Goal: Answer question/provide support: Share knowledge or assist other users

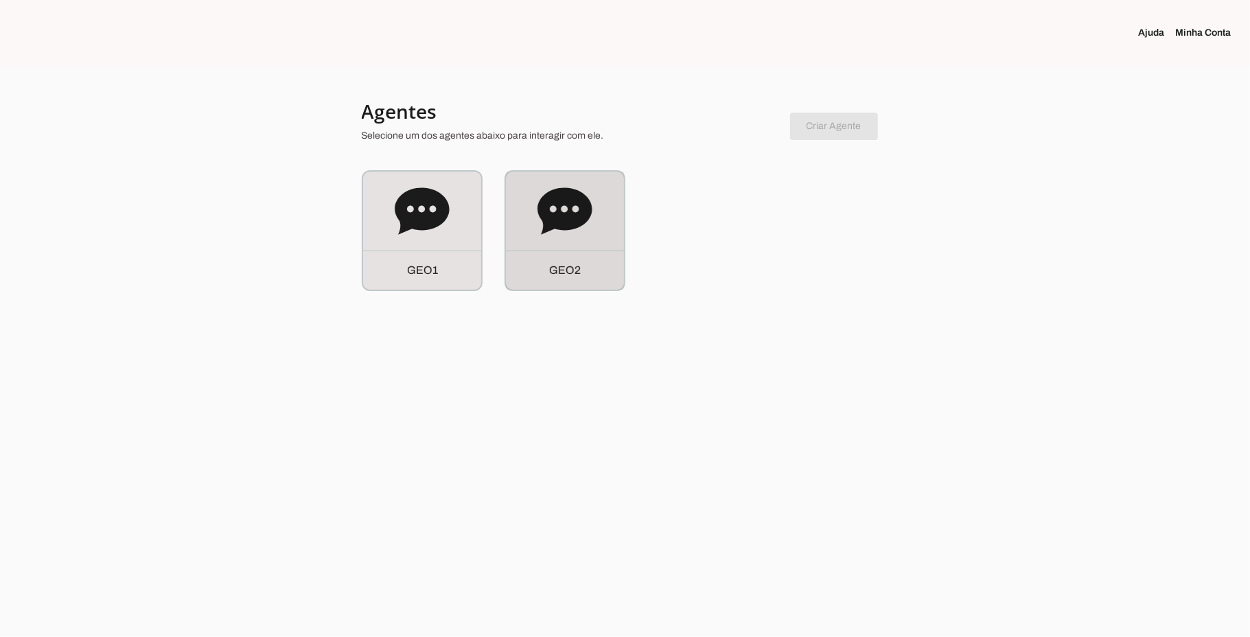
click at [574, 213] on icon at bounding box center [565, 210] width 54 height 47
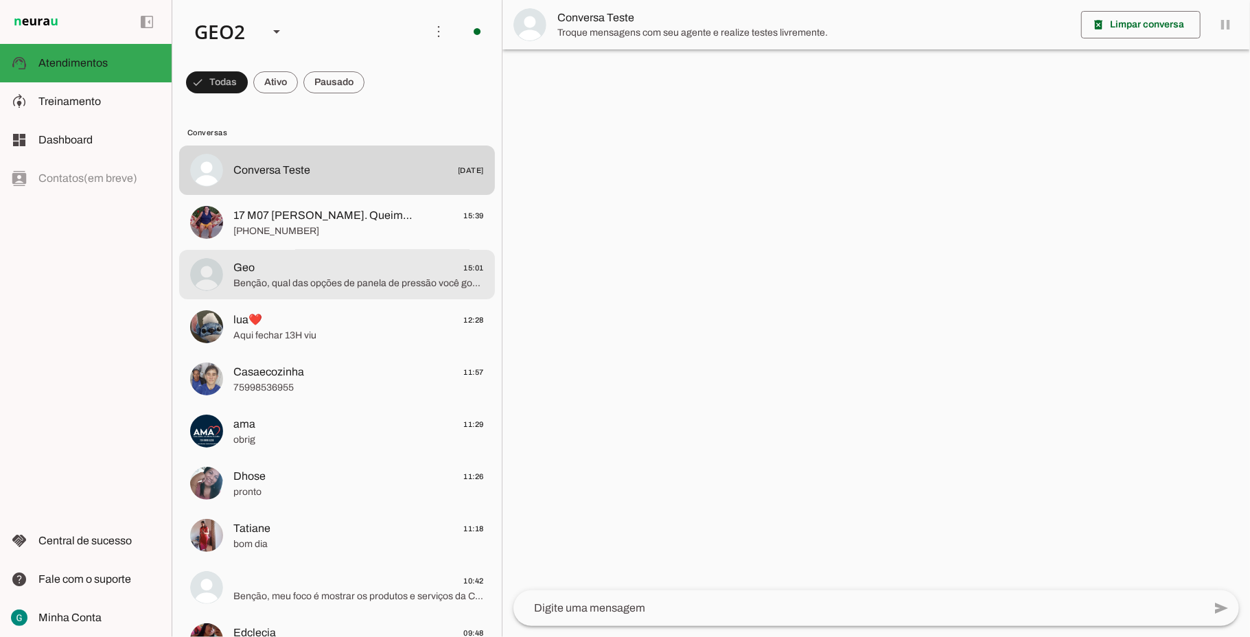
click at [333, 280] on span "Benção, qual das opções de panela de pressão você gostaria de saber mais, meu q…" at bounding box center [358, 284] width 251 height 14
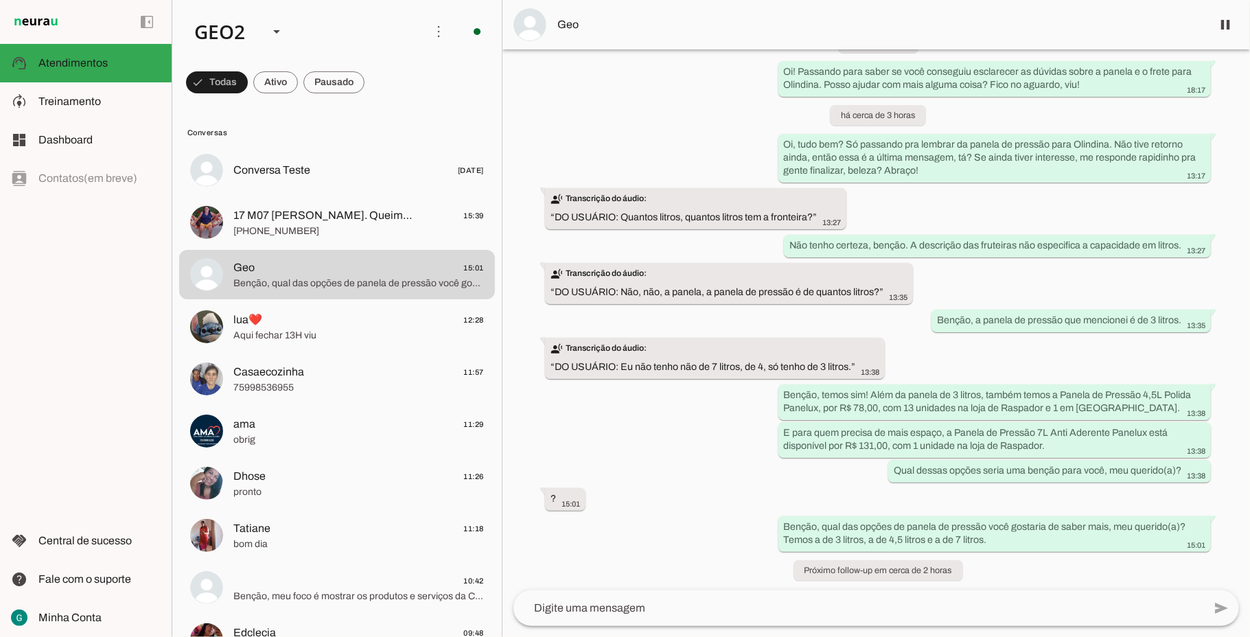
scroll to position [2143, 0]
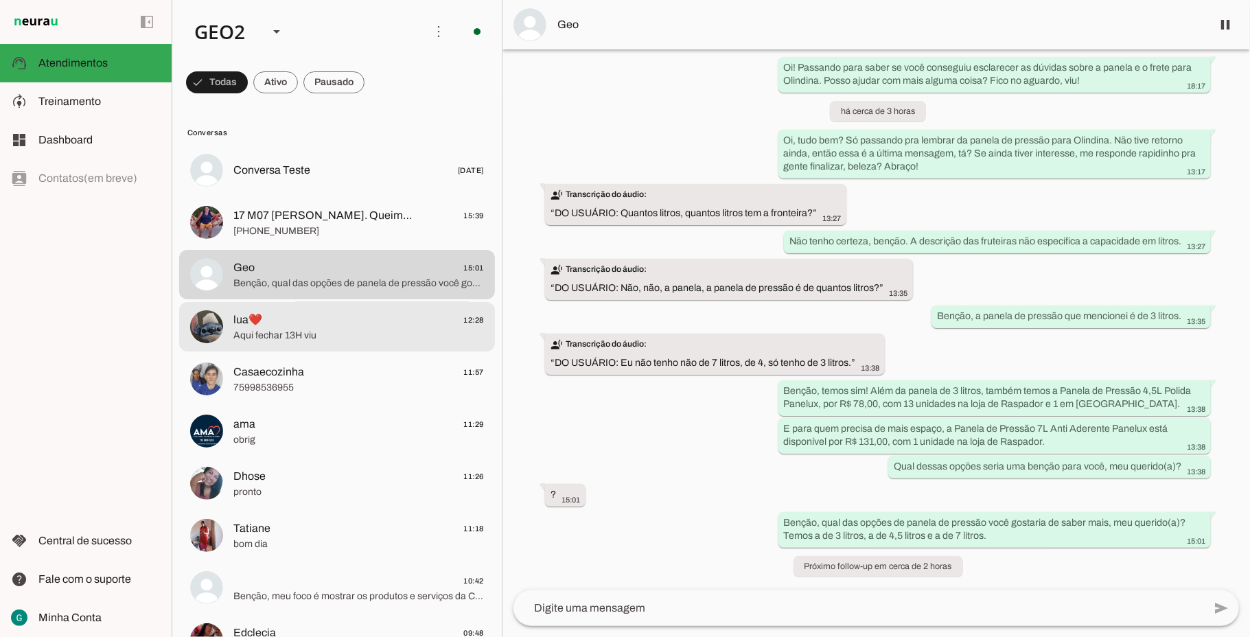
click at [325, 330] on span "Aqui fechar 13H viu" at bounding box center [358, 336] width 251 height 14
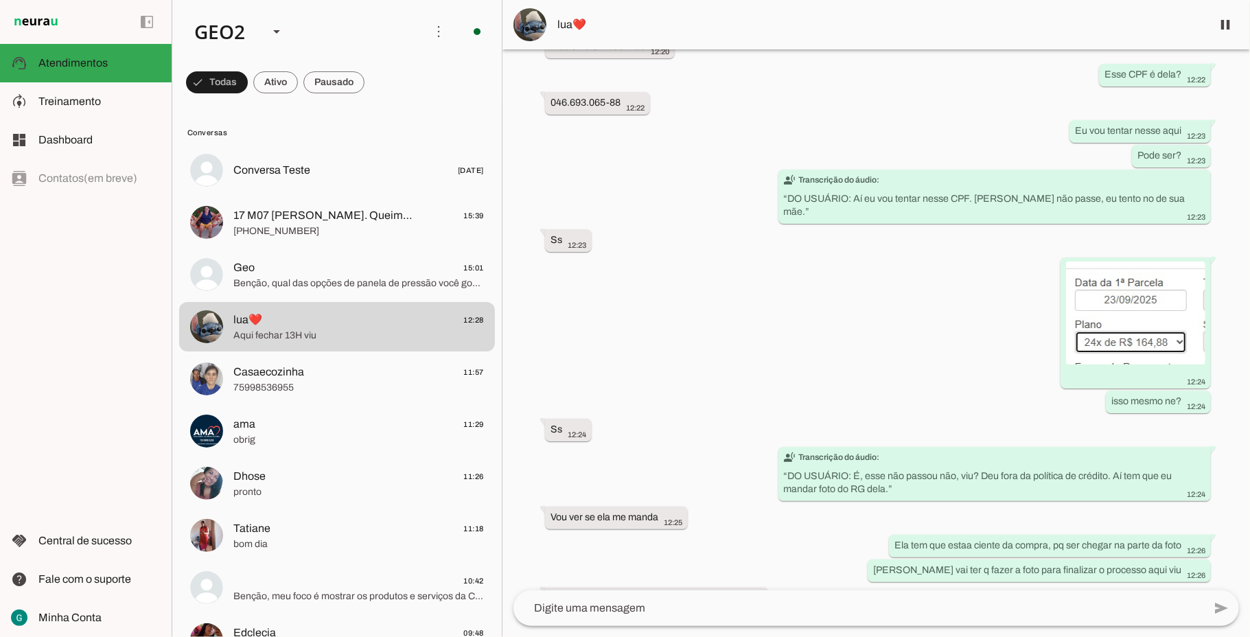
scroll to position [10304, 0]
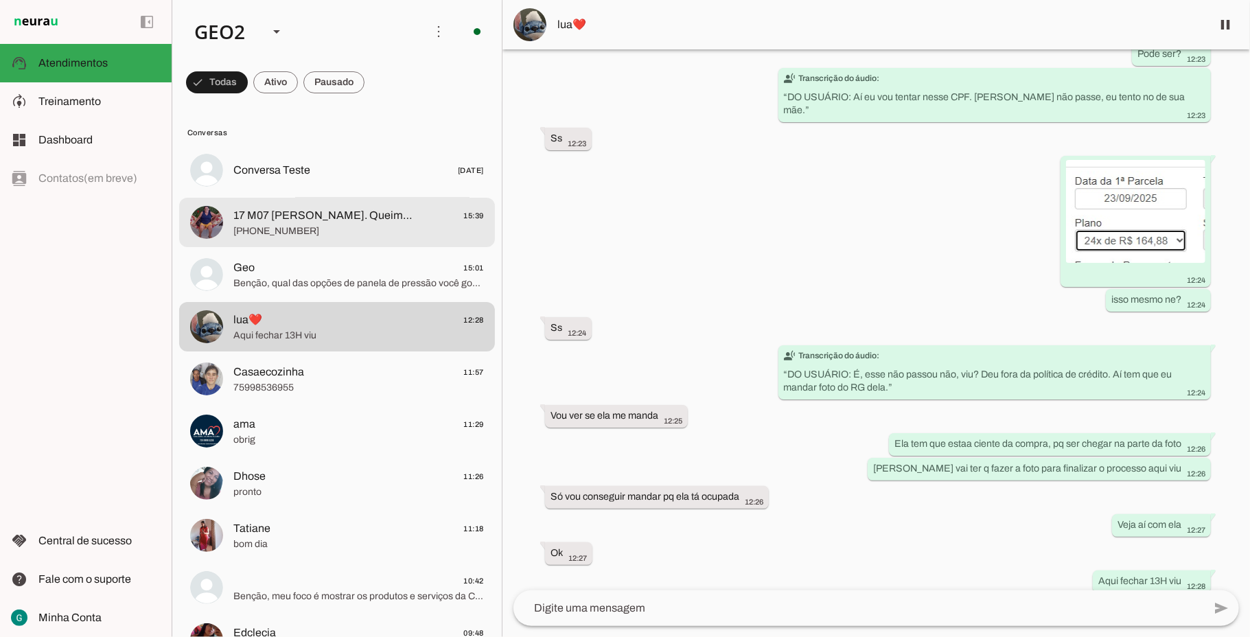
click at [325, 195] on md-item "17 M07 [PERSON_NAME]. Queima Grande 15:39 [PHONE_NUMBER]" at bounding box center [337, 170] width 316 height 49
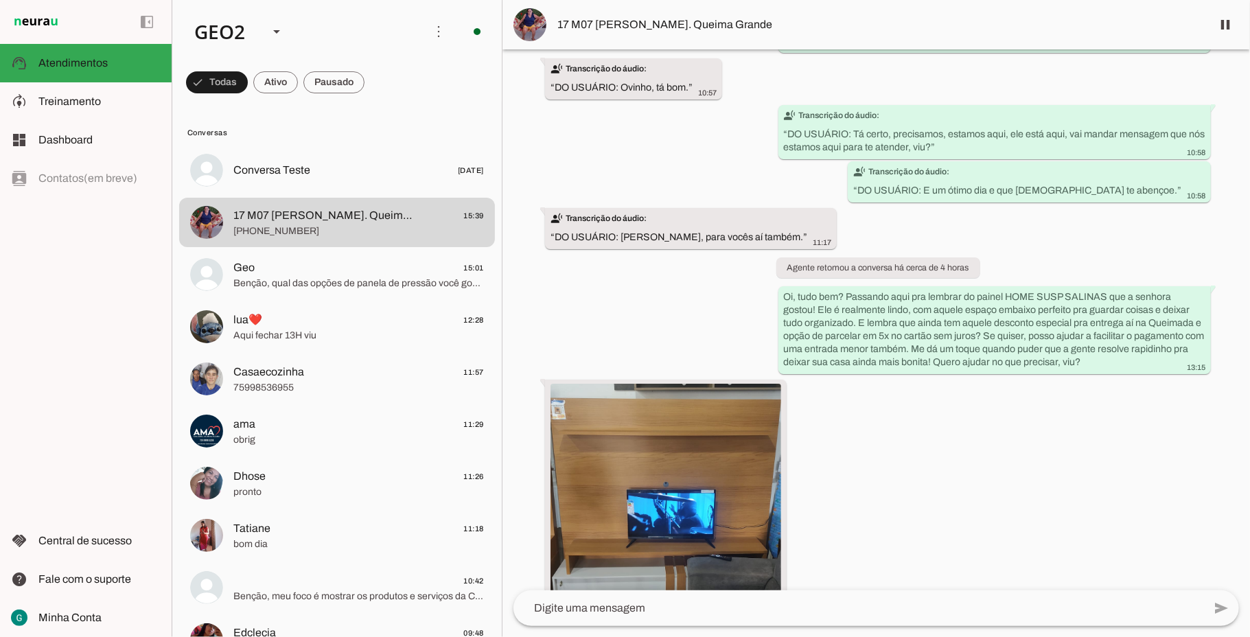
scroll to position [17466, 0]
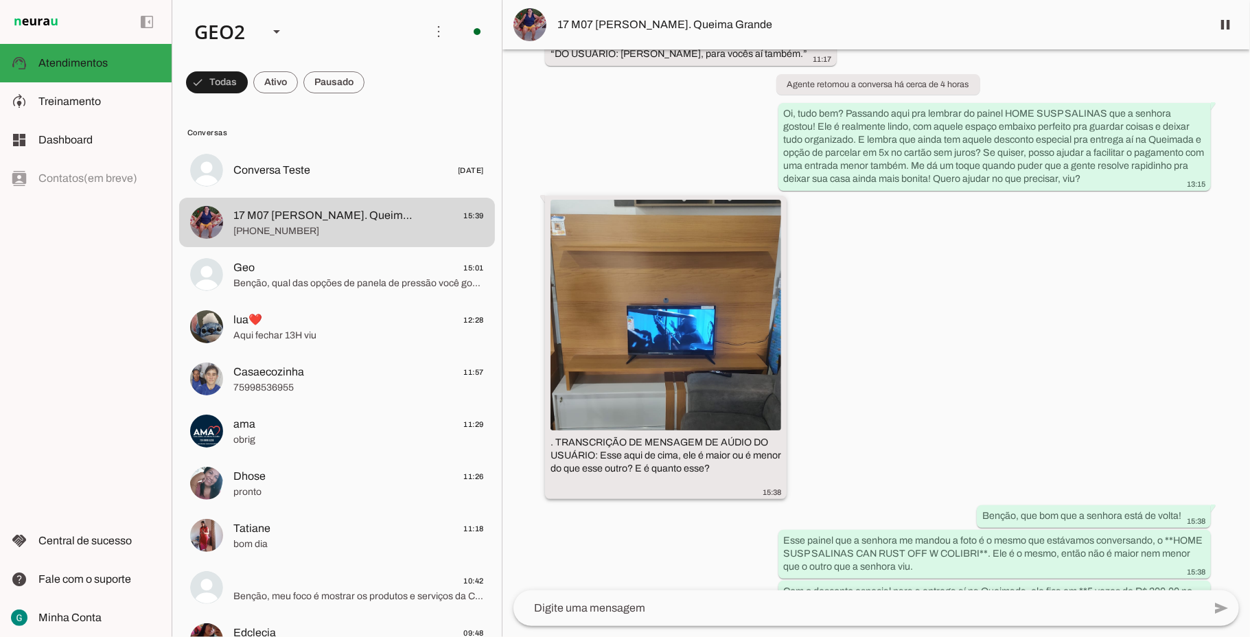
click at [684, 398] on img at bounding box center [666, 315] width 231 height 231
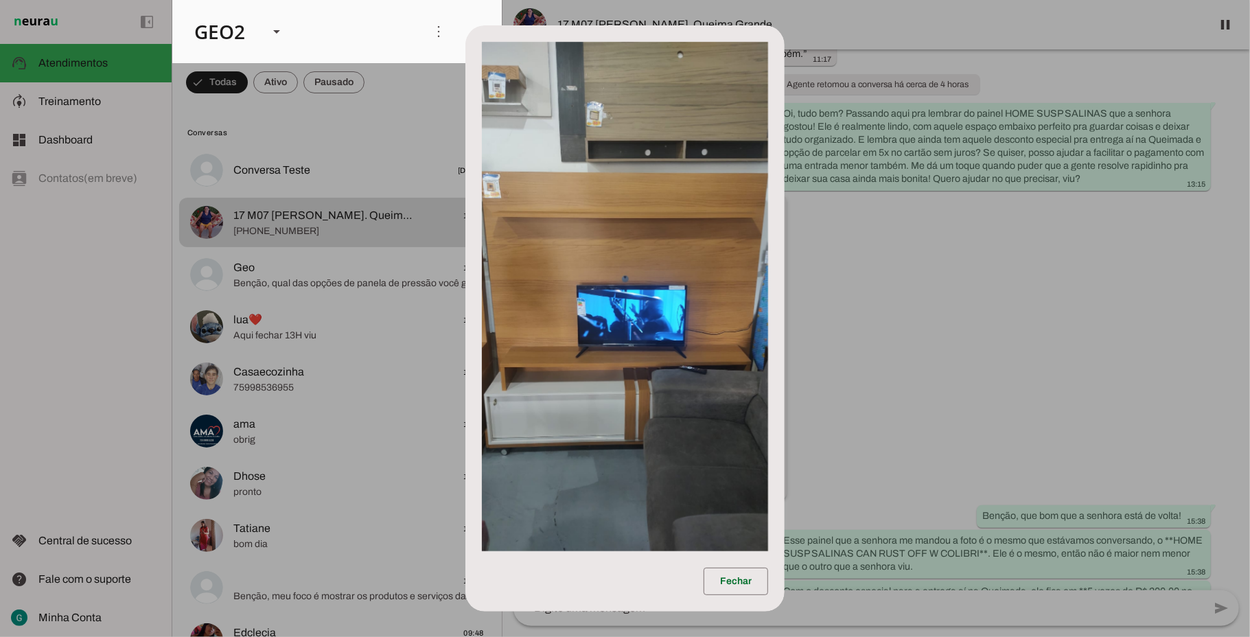
scroll to position [17531, 0]
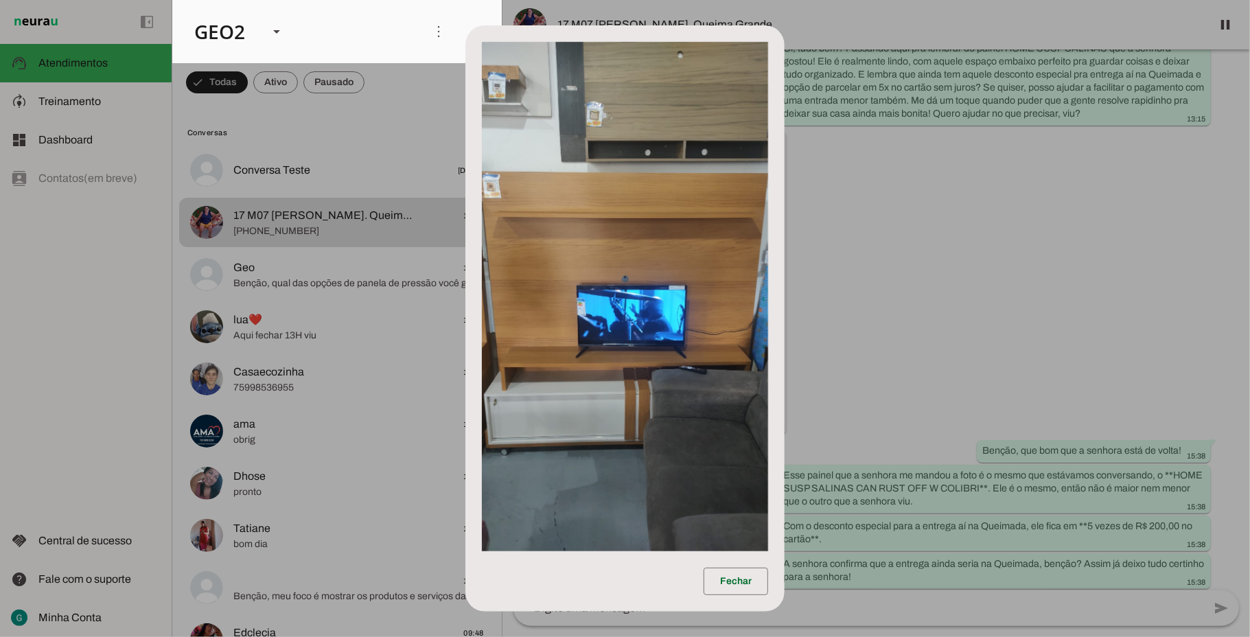
click at [785, 356] on dialog "Fechar" at bounding box center [624, 318] width 319 height 586
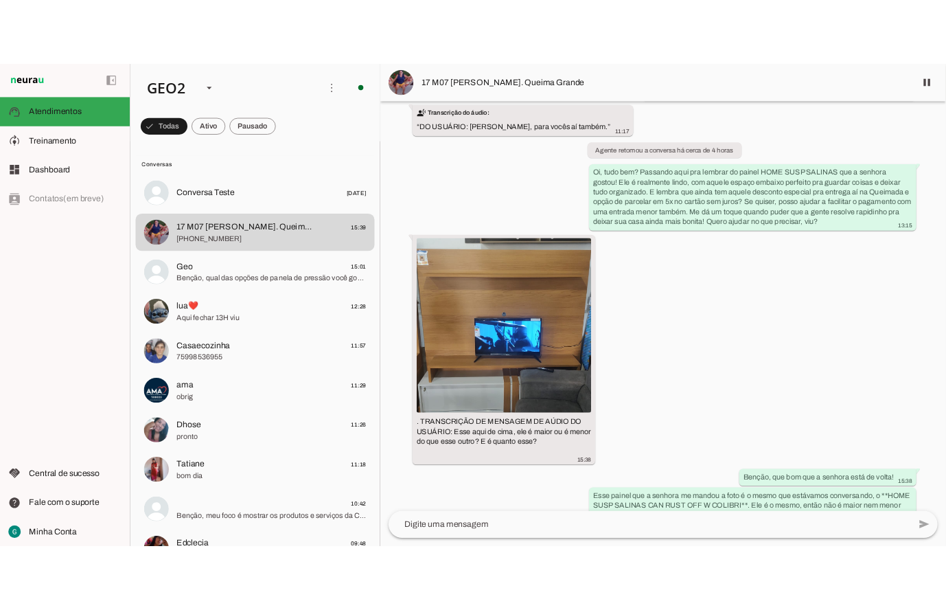
scroll to position [17555, 0]
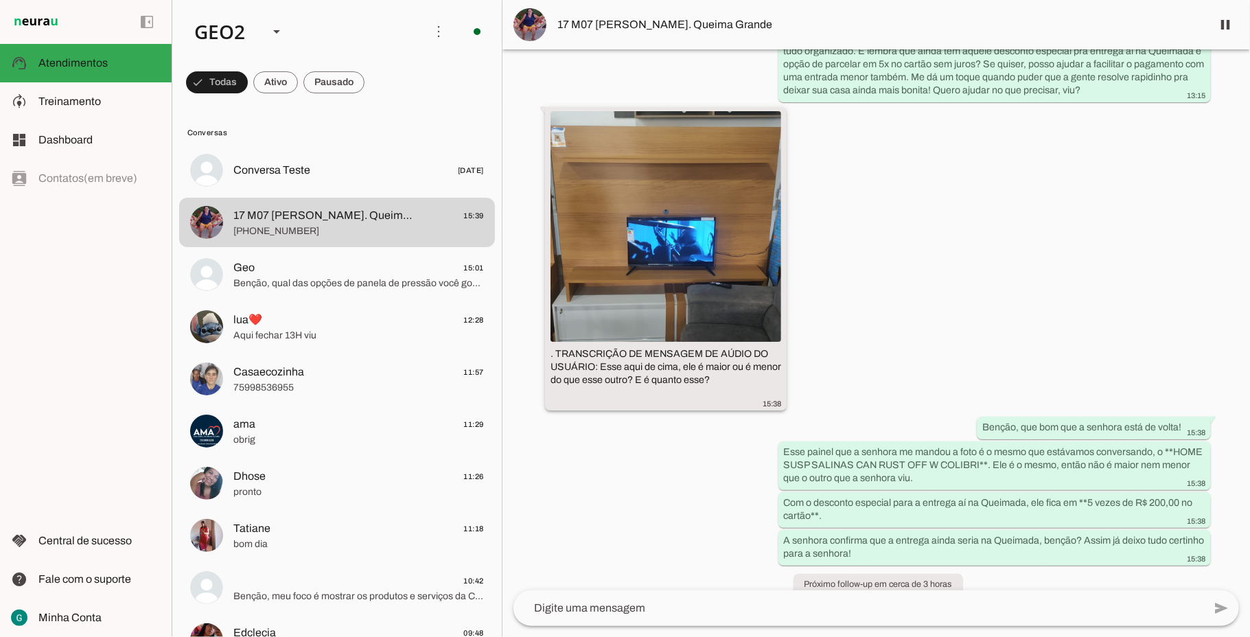
click at [636, 217] on img at bounding box center [666, 226] width 231 height 231
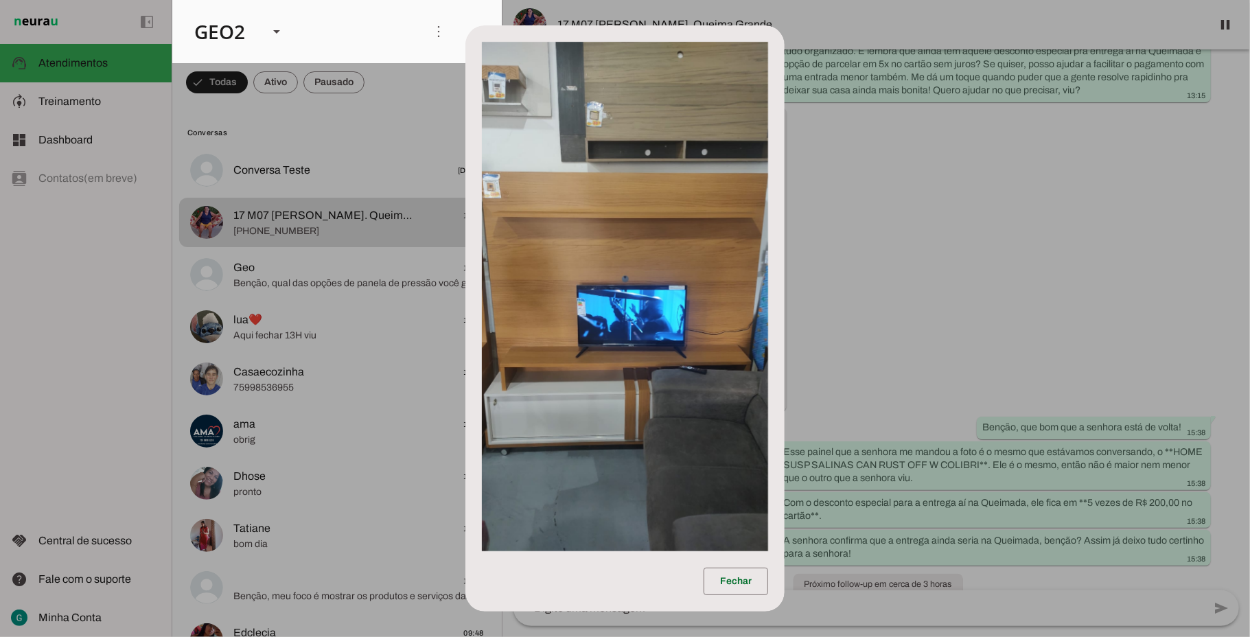
click at [785, 251] on dialog "Fechar" at bounding box center [624, 318] width 319 height 586
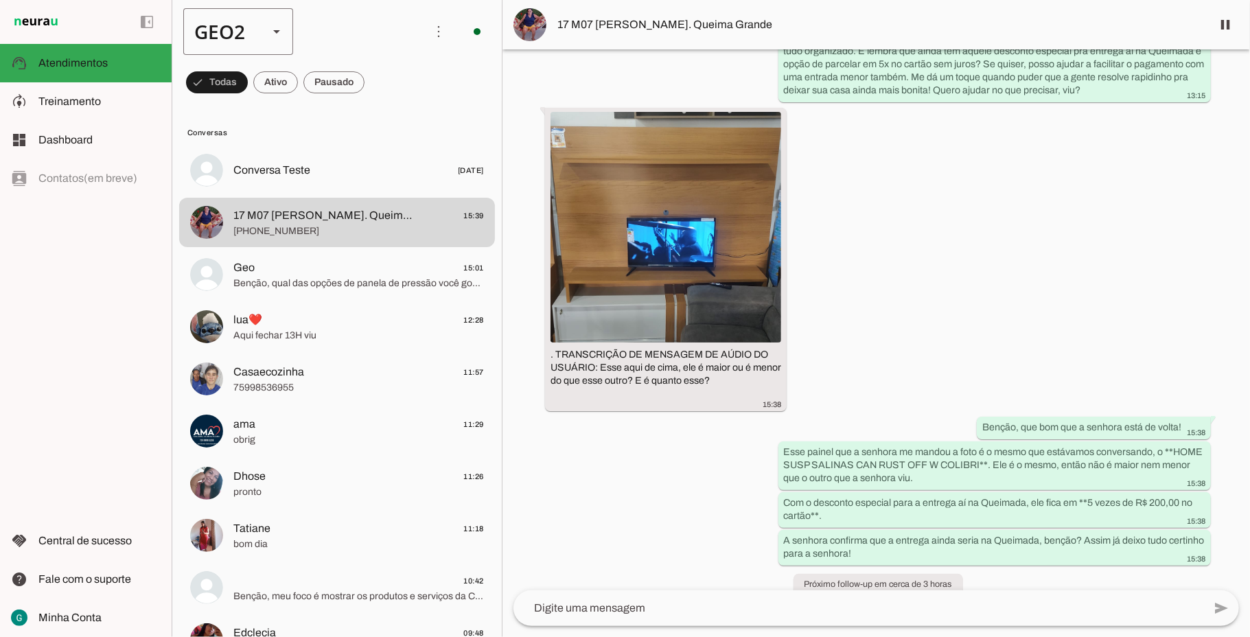
click at [251, 33] on div "GEO2" at bounding box center [220, 31] width 74 height 47
click at [378, 80] on slot at bounding box center [422, 88] width 88 height 16
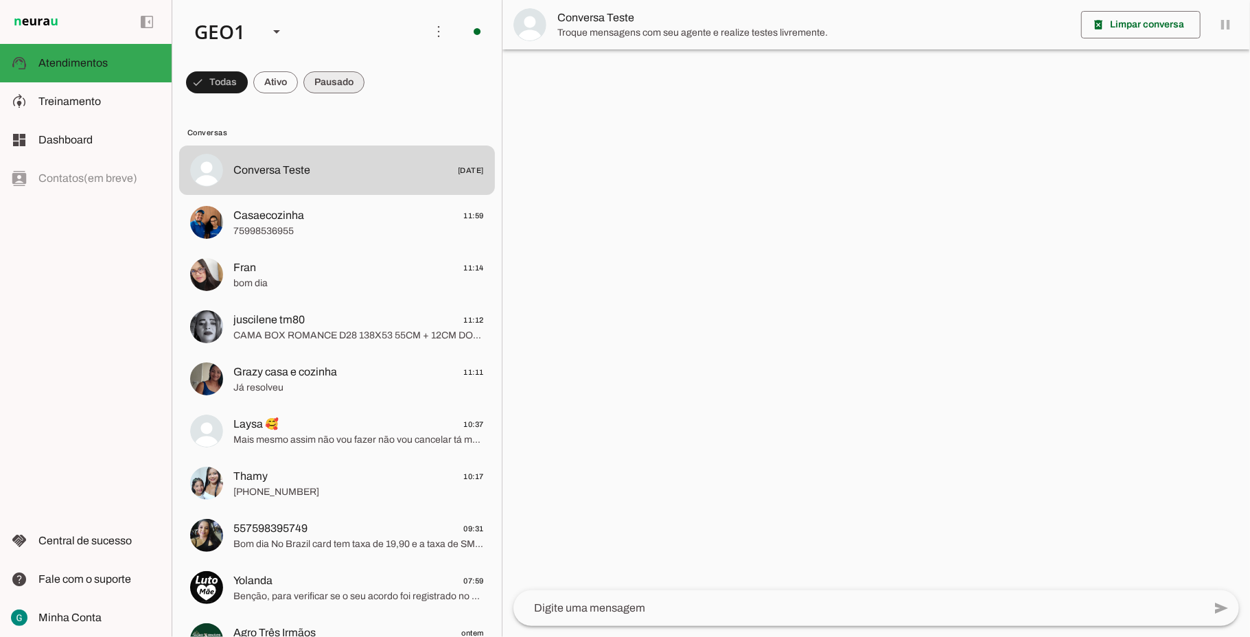
click at [248, 89] on span at bounding box center [217, 82] width 62 height 33
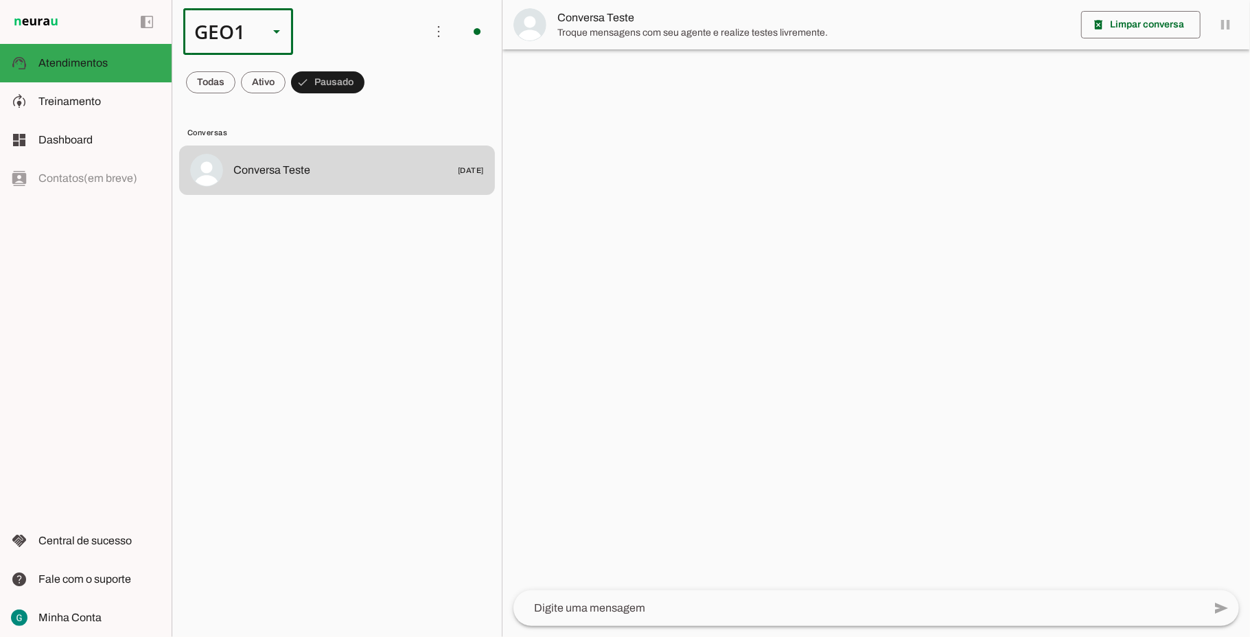
click at [234, 18] on div "GEO1" at bounding box center [220, 31] width 74 height 47
click at [367, 107] on md-item "GEO2" at bounding box center [422, 88] width 110 height 38
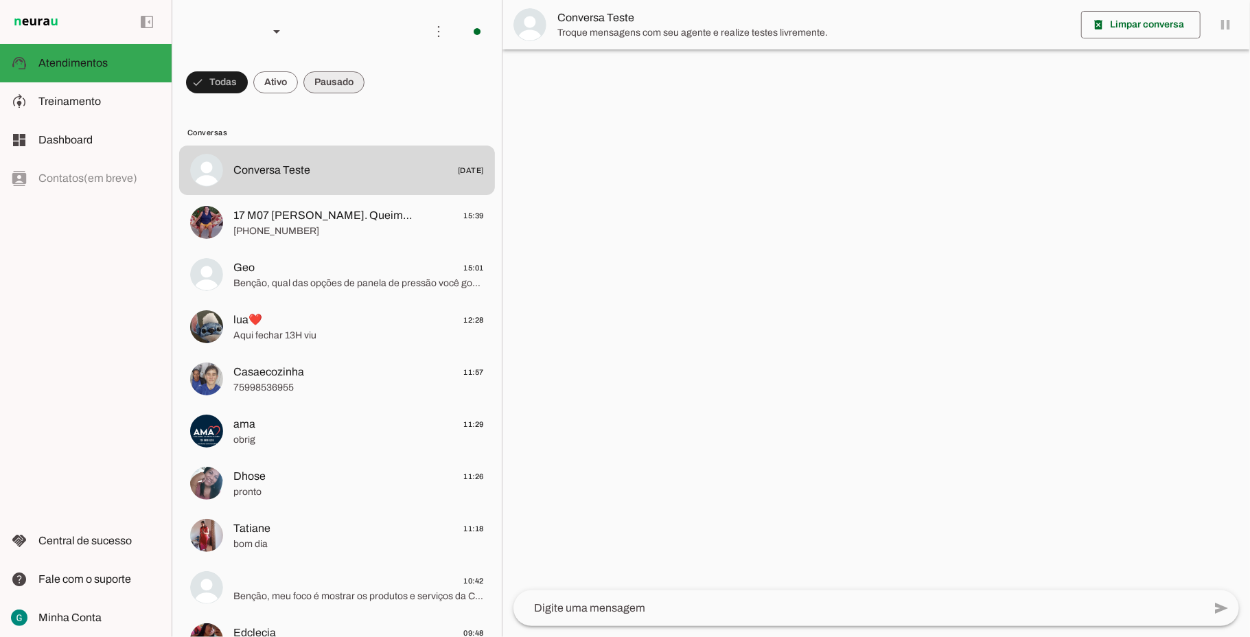
click at [248, 82] on span at bounding box center [217, 82] width 62 height 33
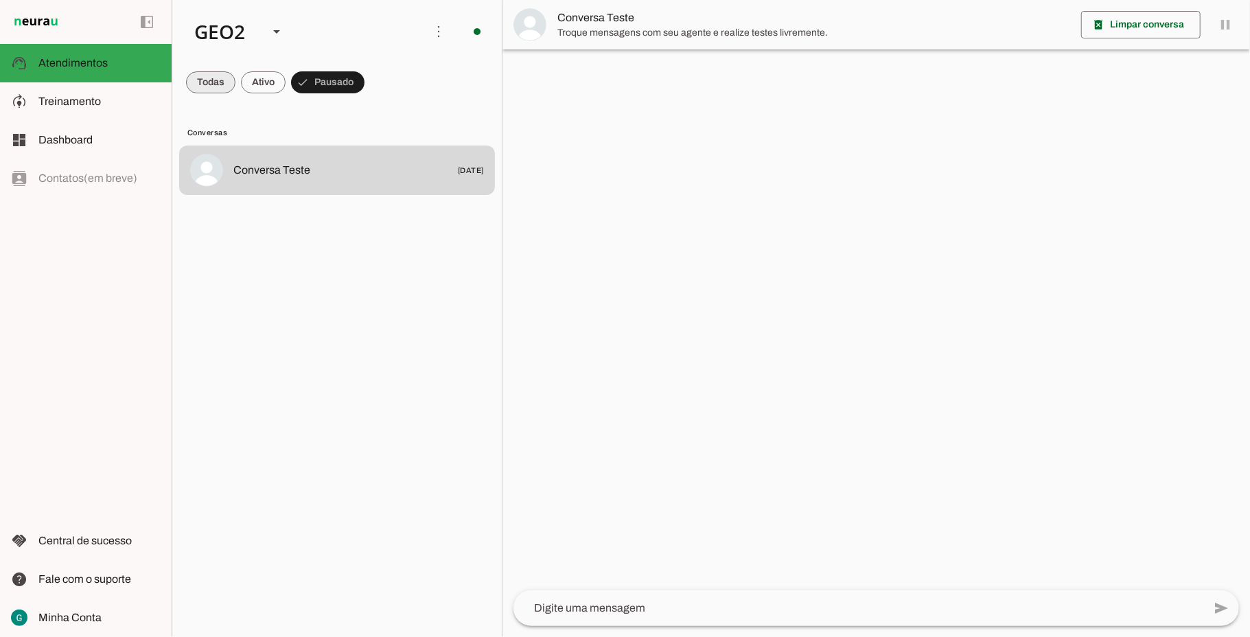
click at [210, 80] on span at bounding box center [210, 82] width 49 height 33
